Goal: Task Accomplishment & Management: Manage account settings

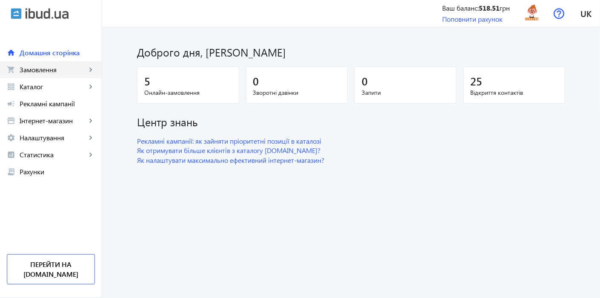
click at [34, 68] on span "Замовлення" at bounding box center [53, 69] width 67 height 9
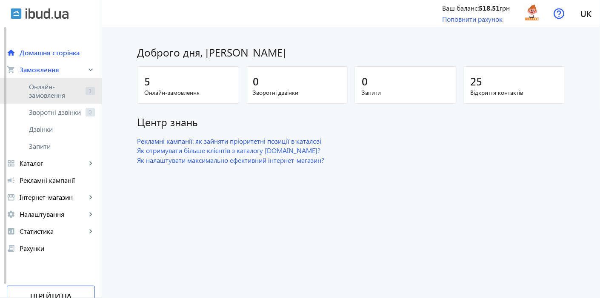
click at [34, 91] on span "Онлайн-замовлення" at bounding box center [55, 91] width 53 height 17
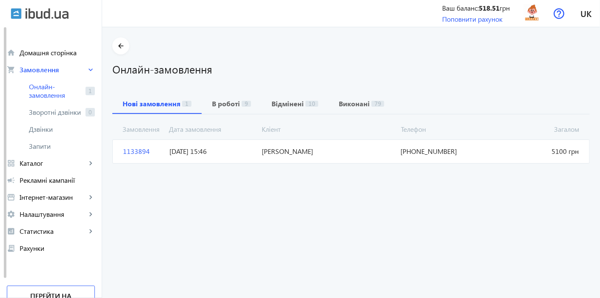
click at [140, 152] on span "1133894" at bounding box center [143, 151] width 46 height 9
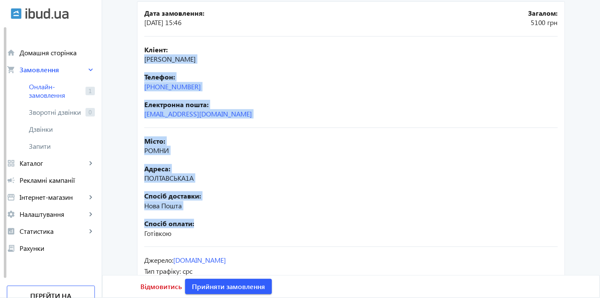
scroll to position [142, 0]
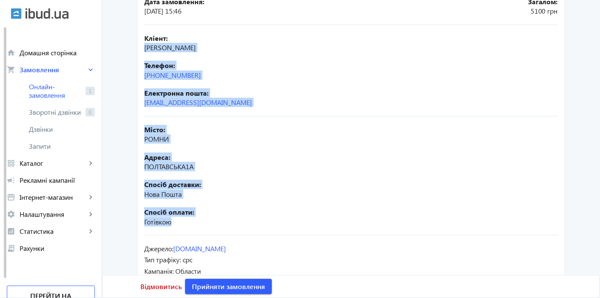
drag, startPoint x: 140, startPoint y: 141, endPoint x: 235, endPoint y: 220, distance: 123.5
click at [235, 220] on mat-card "Дата замовлення: [DATE] 15:46 Загалом: 5100 грн Кліент: [PERSON_NAME] Телефон: …" at bounding box center [351, 141] width 428 height 302
copy mat-card "[PERSON_NAME] Телефон: [PHONE_NUMBER] Електронна пошта: [EMAIL_ADDRESS][DOMAIN_…"
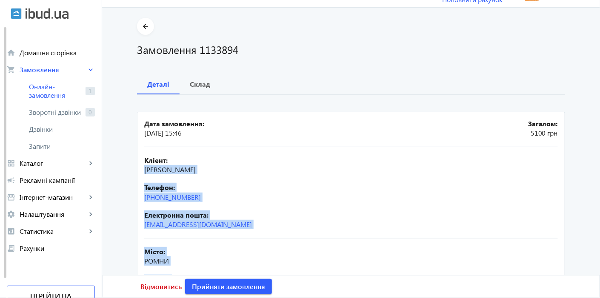
scroll to position [0, 0]
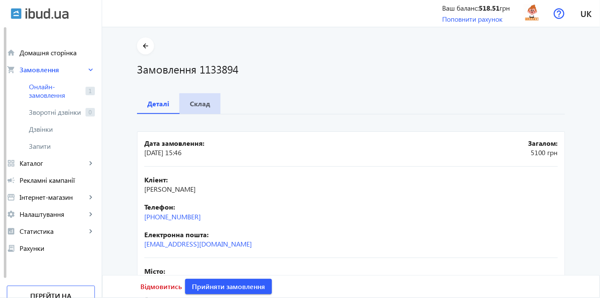
click at [199, 112] on span "Склад" at bounding box center [200, 104] width 20 height 20
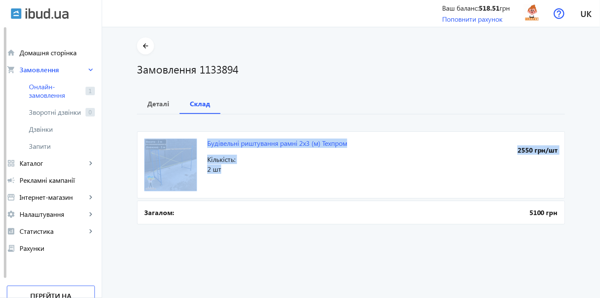
drag, startPoint x: 202, startPoint y: 143, endPoint x: 344, endPoint y: 172, distance: 144.5
click at [344, 172] on mat-card "Будівельні риштування рамні 2х3 (м) Техпром 2550 грн/шт Кількість: 2 шт" at bounding box center [351, 164] width 428 height 67
copy mat-card "Будівельні риштування рамні 2х3 (м) Техпром 2550 грн/шт Кількість: 2 шт"
click at [345, 161] on span "Кількість:" at bounding box center [294, 159] width 175 height 9
click at [281, 172] on span "2 шт" at bounding box center [294, 169] width 175 height 9
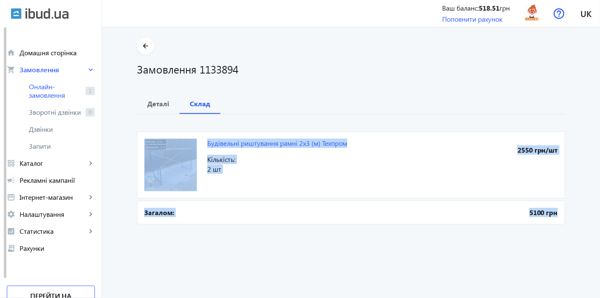
drag, startPoint x: 201, startPoint y: 141, endPoint x: 563, endPoint y: 216, distance: 370.0
click at [563, 216] on div "arrow_back Замовлення 1133894 Деталі Склад Будівельні риштування рамні 2х3 (м) …" at bounding box center [351, 131] width 448 height 189
copy div "Будівельні риштування рамні 2х3 (м) Техпром 2550 грн/шт Кількість: 2 шт Загалом…"
click at [240, 270] on order "arrow_back Замовлення 1133894 Деталі Склад Будівельні риштування рамні 2х3 (м) …" at bounding box center [351, 162] width 498 height 271
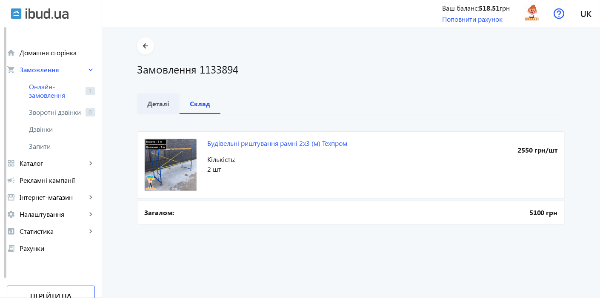
click at [155, 109] on span "Деталі" at bounding box center [158, 104] width 22 height 20
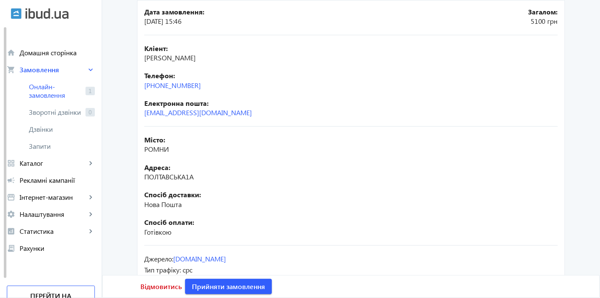
scroll to position [165, 0]
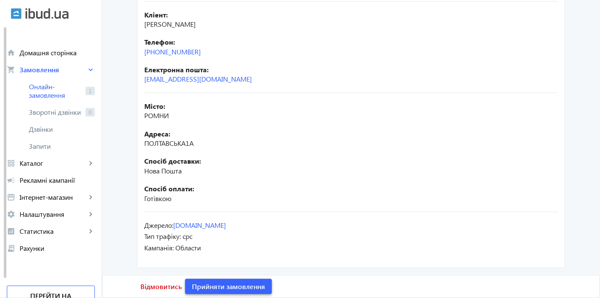
click at [216, 287] on span "Прийняти замовлення" at bounding box center [228, 286] width 73 height 9
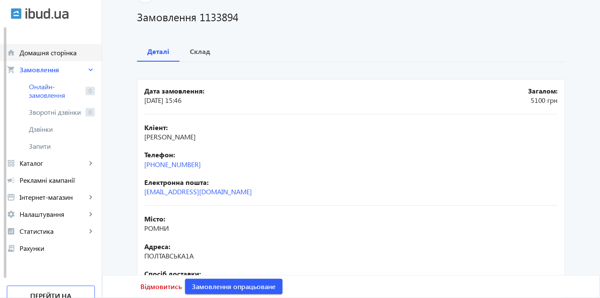
scroll to position [23, 0]
